Goal: Navigation & Orientation: Find specific page/section

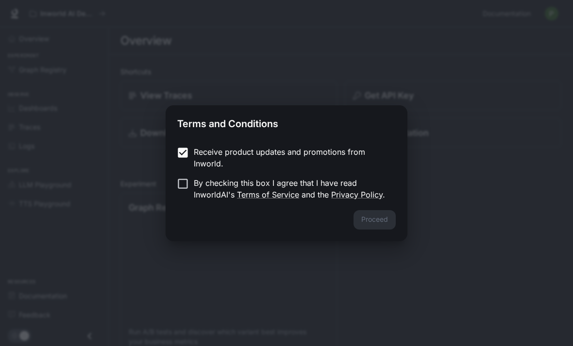
click at [173, 160] on label "Receive product updates and promotions from Inworld." at bounding box center [280, 157] width 216 height 23
click at [355, 221] on button "Proceed" at bounding box center [374, 219] width 42 height 19
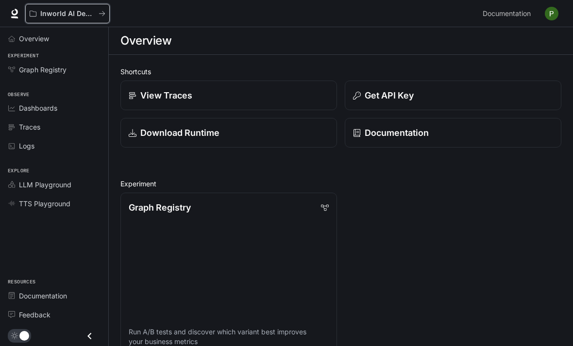
click at [105, 18] on button "Inworld AI Demos" at bounding box center [67, 13] width 84 height 19
click at [62, 107] on div "Dashboards" at bounding box center [59, 108] width 81 height 10
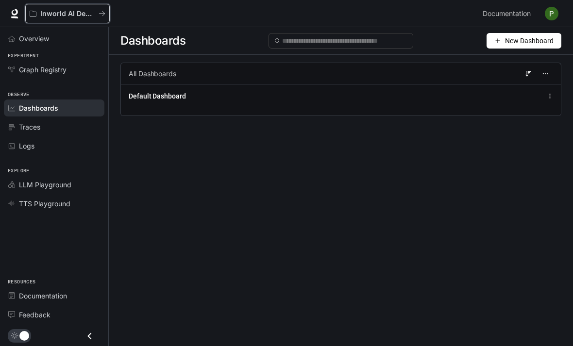
click at [99, 13] on icon "All workspaces" at bounding box center [102, 13] width 7 height 7
